Goal: Information Seeking & Learning: Compare options

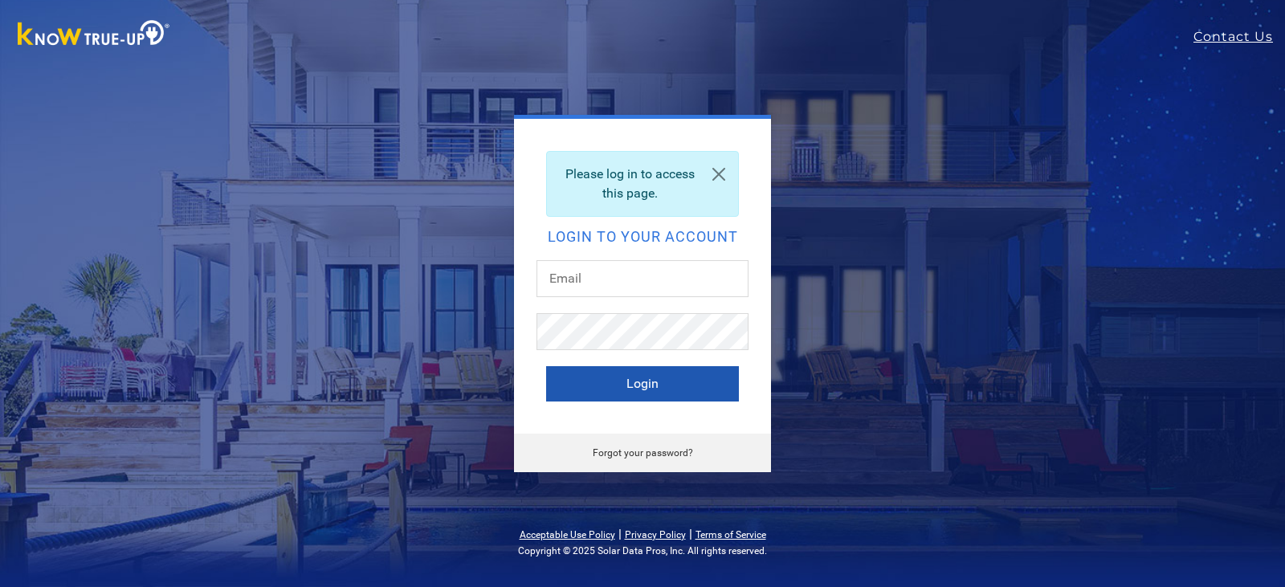
type input "[EMAIL_ADDRESS][DOMAIN_NAME]"
click at [658, 377] on button "Login" at bounding box center [642, 383] width 193 height 35
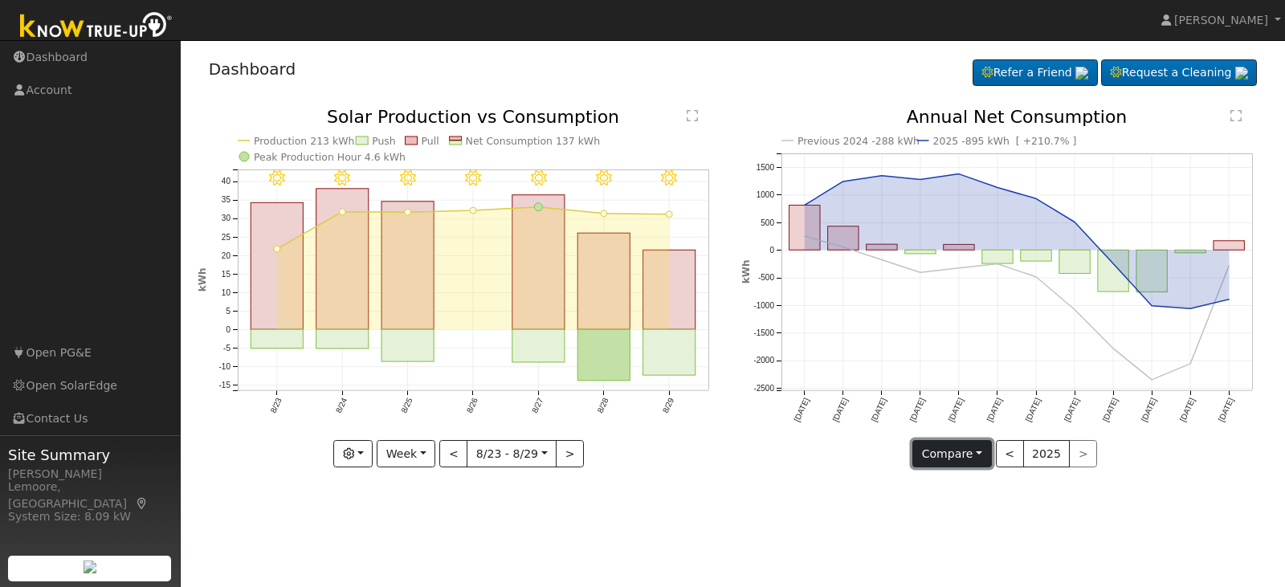
click at [942, 454] on button "Compare" at bounding box center [952, 453] width 80 height 27
click at [942, 510] on link "Current Year" at bounding box center [975, 509] width 125 height 22
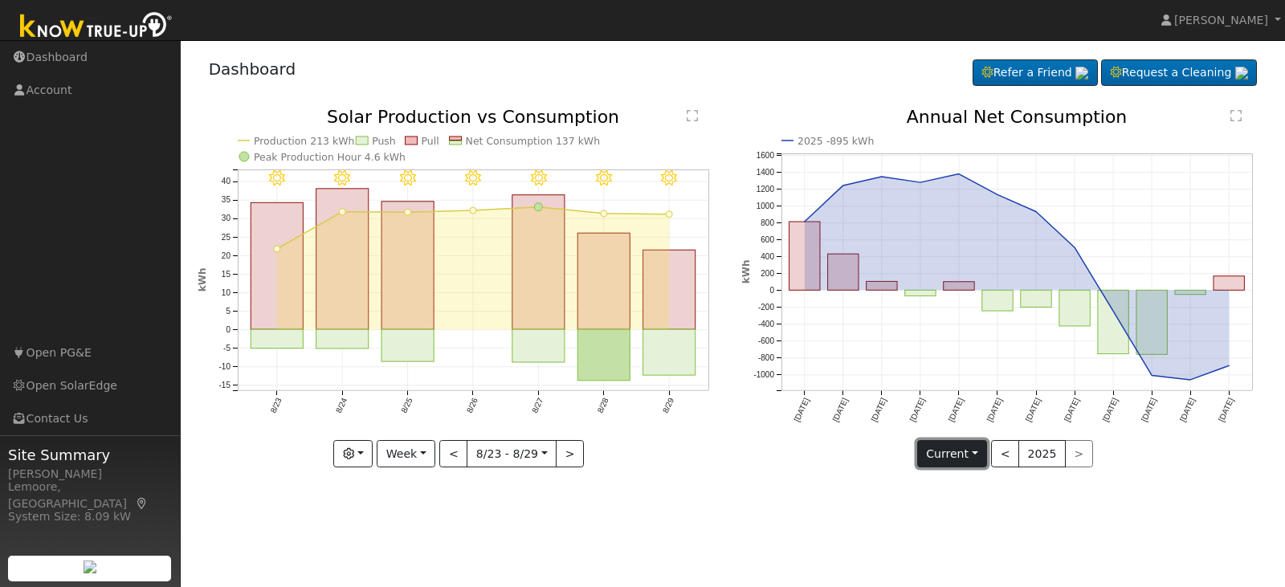
click at [947, 449] on button "Current" at bounding box center [952, 453] width 71 height 27
click at [950, 484] on link "Compare Previous" at bounding box center [980, 486] width 125 height 22
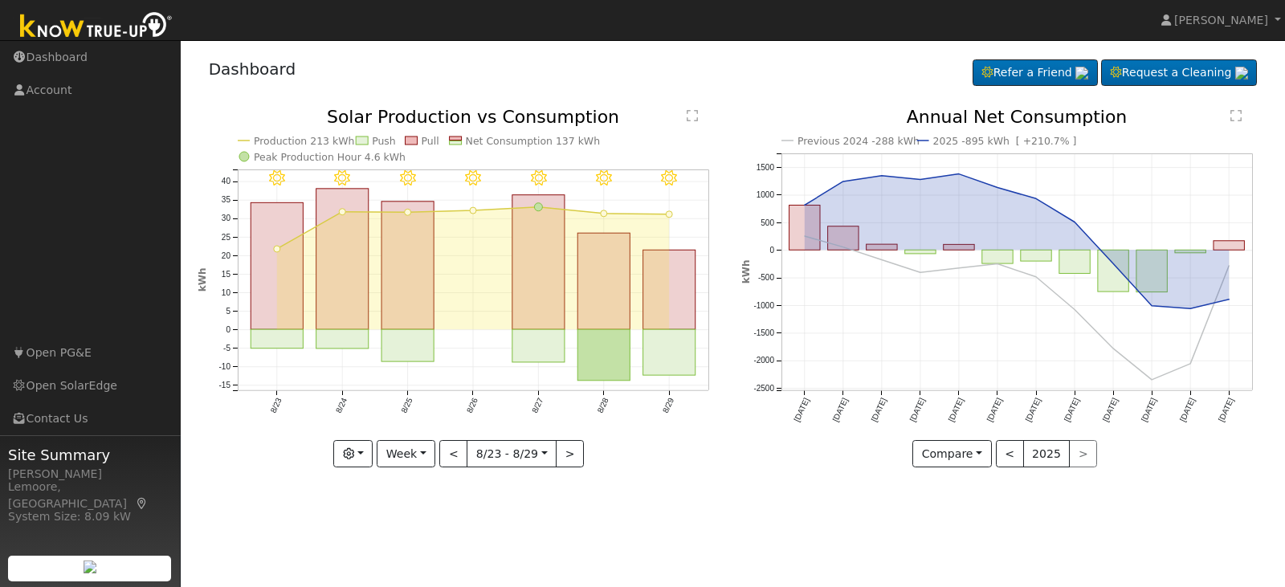
click at [950, 484] on div "Previous 2024 -288 kWh 2025 -895 kWh [ +210.7% ] Aug '24 Sep '24 Oct '24 Nov '2…" at bounding box center [1005, 299] width 545 height 383
click at [1107, 492] on div "User Profile First name Last name Email Email Notifications No Emails No Emails…" at bounding box center [733, 313] width 1104 height 547
